Goal: Entertainment & Leisure: Consume media (video, audio)

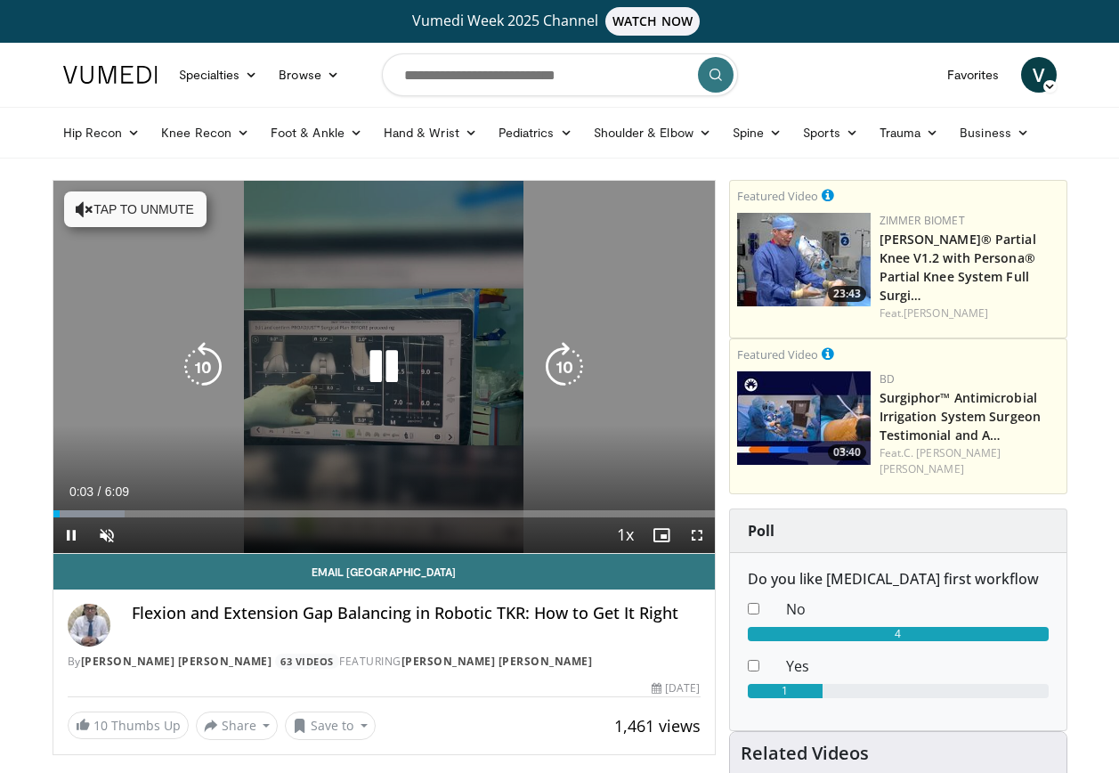
click at [380, 358] on icon "Video Player" at bounding box center [384, 367] width 50 height 50
